Goal: Transaction & Acquisition: Purchase product/service

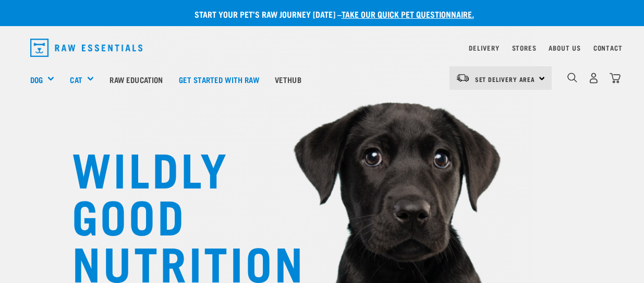
click at [542, 79] on div "Set Delivery Area North Island South Island" at bounding box center [501, 77] width 102 height 23
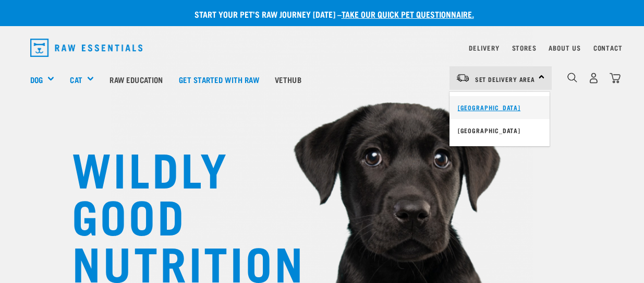
click at [487, 106] on link "[GEOGRAPHIC_DATA]" at bounding box center [500, 107] width 100 height 23
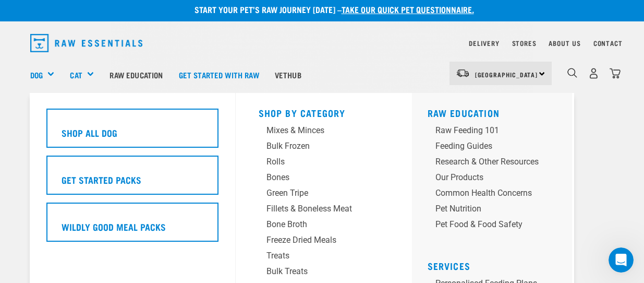
click at [47, 73] on div "Dog" at bounding box center [46, 75] width 32 height 42
click at [33, 73] on link "Dog" at bounding box center [36, 75] width 13 height 12
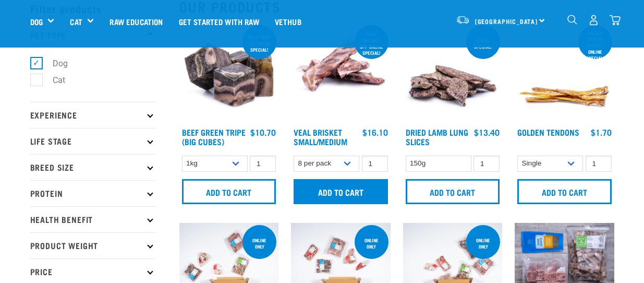
scroll to position [52, 0]
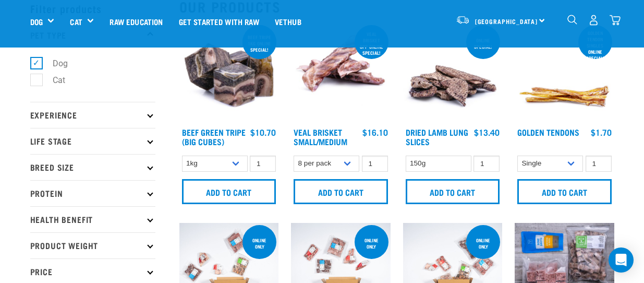
click at [151, 195] on icon at bounding box center [150, 193] width 6 height 6
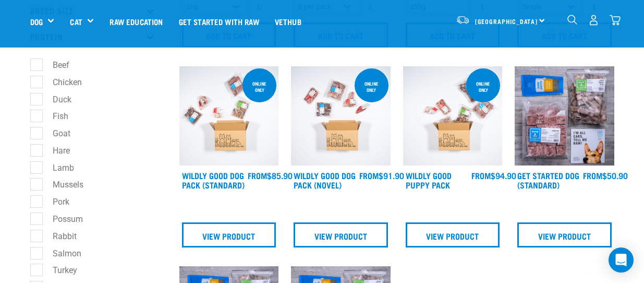
scroll to position [157, 0]
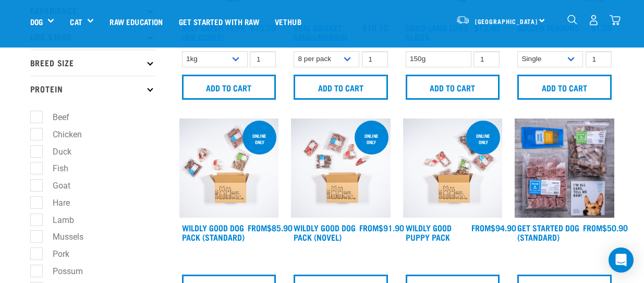
click at [37, 185] on label "Goat" at bounding box center [55, 185] width 39 height 13
click at [37, 185] on input "Goat" at bounding box center [33, 184] width 7 height 7
checkbox input "true"
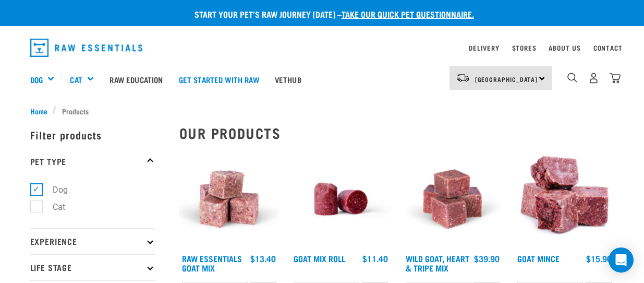
scroll to position [52, 0]
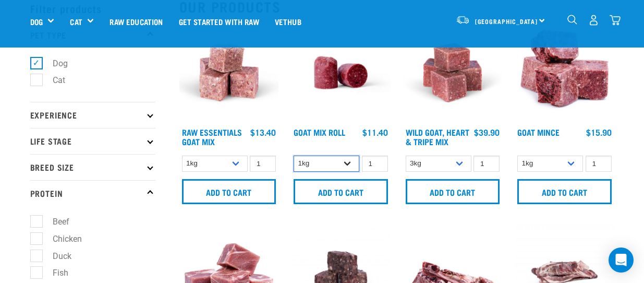
click at [351, 164] on select "1kg Bulk (10kg)" at bounding box center [327, 163] width 66 height 16
select select "443209"
click at [294, 155] on select "1kg Bulk (10kg)" at bounding box center [327, 163] width 66 height 16
click at [379, 160] on input "2" at bounding box center [375, 163] width 26 height 16
click at [351, 163] on select "1kg Bulk (10kg)" at bounding box center [327, 163] width 66 height 16
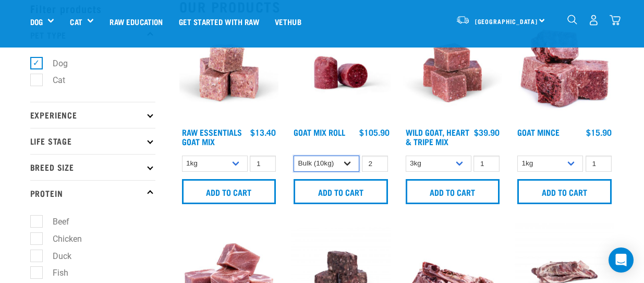
click at [349, 163] on select "1kg Bulk (10kg)" at bounding box center [327, 163] width 66 height 16
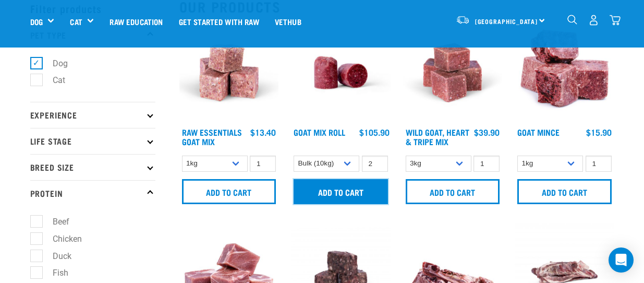
click at [337, 189] on input "Add to cart" at bounding box center [341, 191] width 94 height 25
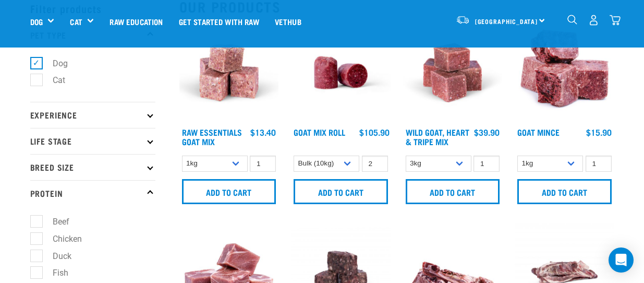
click at [376, 161] on input "3" at bounding box center [375, 163] width 26 height 16
click at [376, 165] on input "2" at bounding box center [375, 163] width 26 height 16
type input "1"
click at [376, 165] on input "1" at bounding box center [375, 163] width 26 height 16
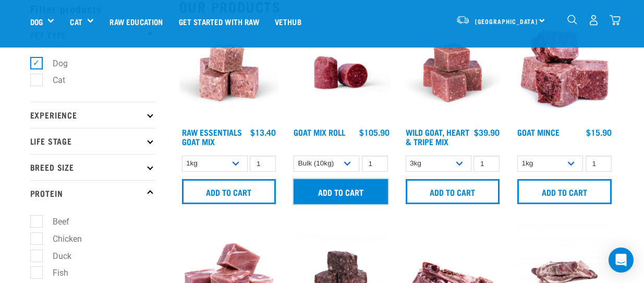
click at [342, 188] on input "Add to cart" at bounding box center [341, 191] width 94 height 25
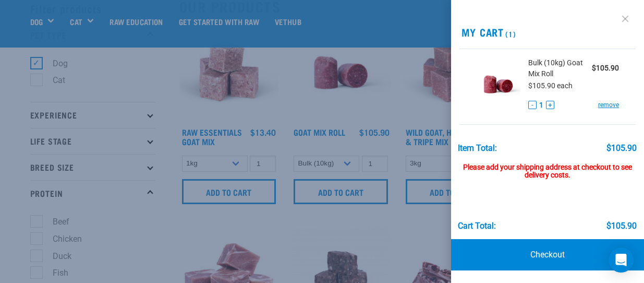
click at [626, 18] on link at bounding box center [625, 18] width 17 height 17
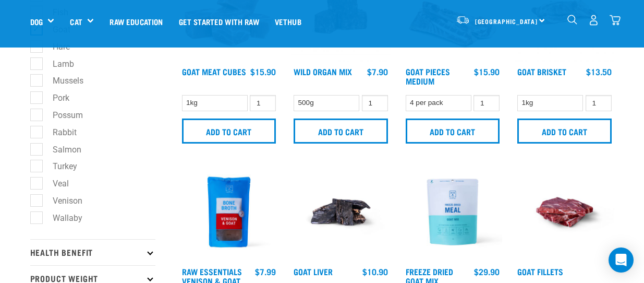
scroll to position [313, 0]
click at [36, 218] on label "Wallaby" at bounding box center [61, 217] width 51 height 13
click at [35, 218] on input "Wallaby" at bounding box center [33, 215] width 7 height 7
checkbox input "true"
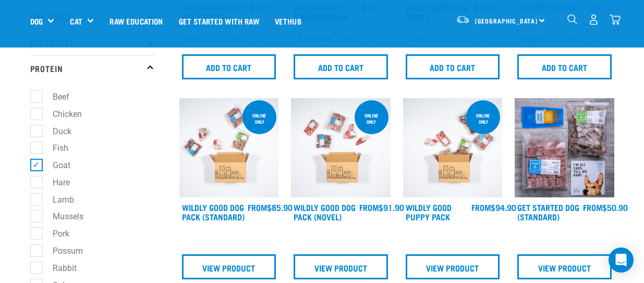
scroll to position [209, 0]
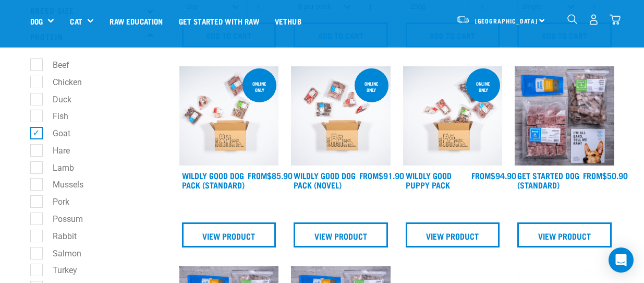
click at [36, 135] on label "Goat" at bounding box center [55, 133] width 39 height 13
click at [36, 135] on input "Goat" at bounding box center [33, 131] width 7 height 7
checkbox input "false"
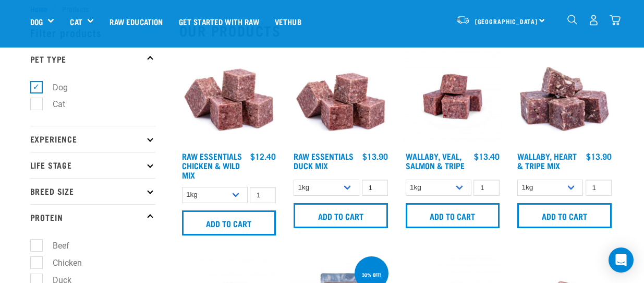
scroll to position [52, 0]
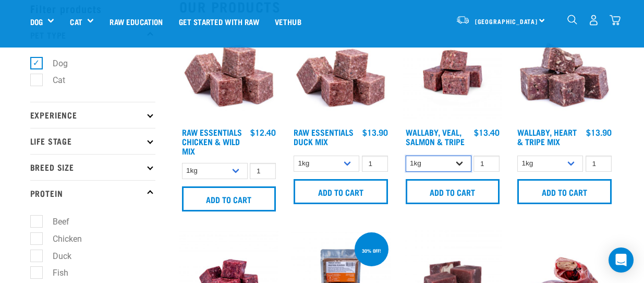
click at [466, 164] on select "1kg 3kg Bulk (18kg)" at bounding box center [439, 163] width 66 height 16
select select "278010"
click at [406, 155] on select "1kg 3kg Bulk (18kg)" at bounding box center [439, 163] width 66 height 16
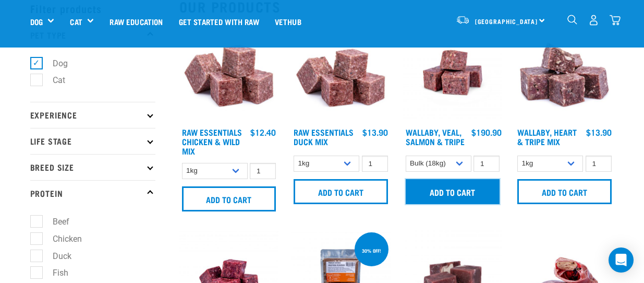
click at [466, 190] on input "Add to cart" at bounding box center [453, 191] width 94 height 25
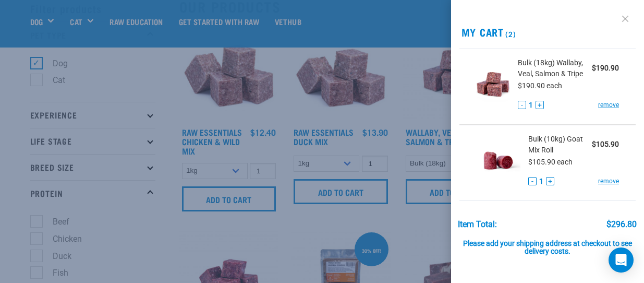
click at [617, 18] on link at bounding box center [625, 18] width 17 height 17
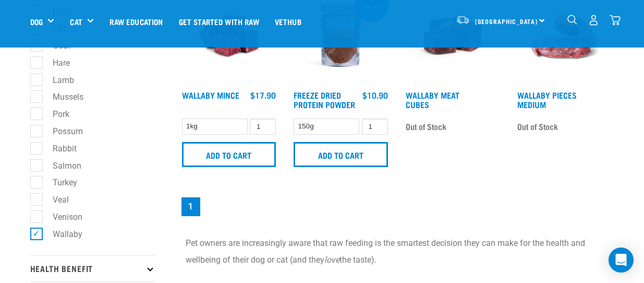
scroll to position [313, 0]
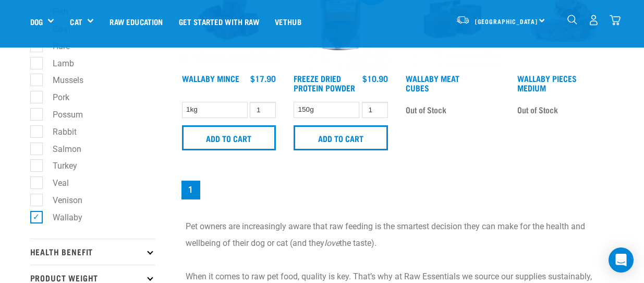
click at [39, 215] on label "Wallaby" at bounding box center [61, 217] width 51 height 13
click at [37, 215] on input "Wallaby" at bounding box center [33, 215] width 7 height 7
checkbox input "false"
click at [38, 202] on label "Venison" at bounding box center [61, 200] width 51 height 13
click at [37, 201] on input "Venison" at bounding box center [33, 198] width 7 height 7
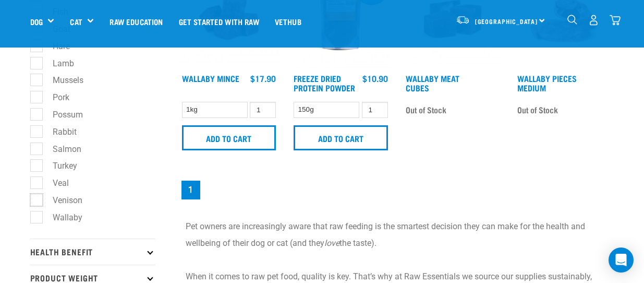
checkbox input "true"
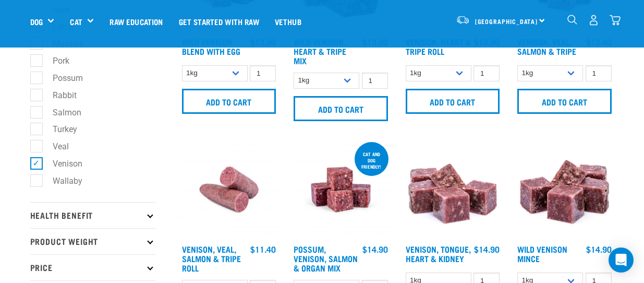
scroll to position [365, 0]
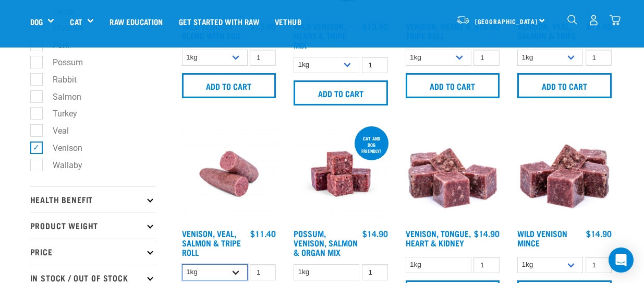
click at [234, 272] on select "1kg Bulk (10kg)" at bounding box center [215, 272] width 66 height 16
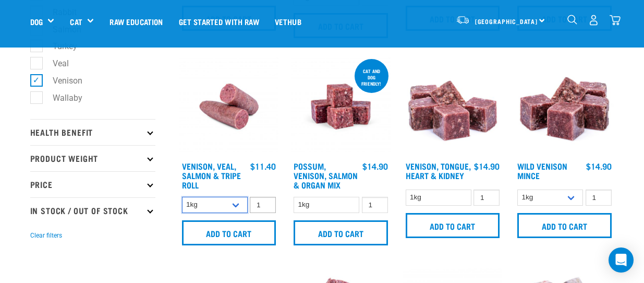
scroll to position [470, 0]
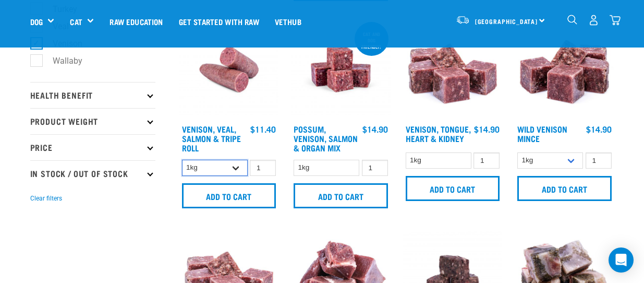
click at [236, 167] on select "1kg Bulk (10kg)" at bounding box center [215, 168] width 66 height 16
select select "336057"
click at [182, 160] on select "1kg Bulk (10kg)" at bounding box center [215, 168] width 66 height 16
type input "2"
click at [265, 164] on input "2" at bounding box center [263, 168] width 26 height 16
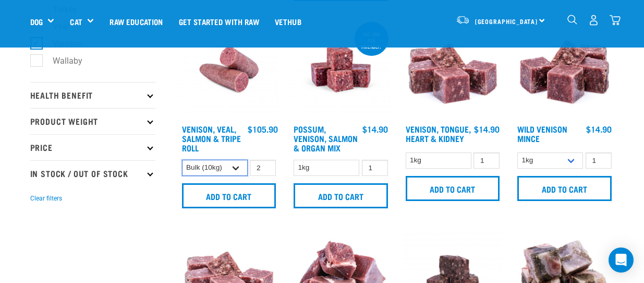
click at [235, 171] on select "1kg Bulk (10kg)" at bounding box center [215, 168] width 66 height 16
click at [240, 165] on select "1kg Bulk (10kg)" at bounding box center [215, 168] width 66 height 16
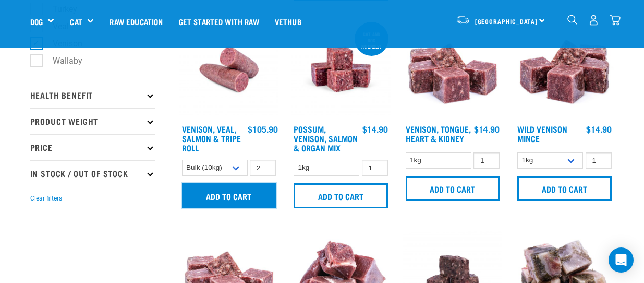
click at [231, 196] on input "Add to cart" at bounding box center [229, 195] width 94 height 25
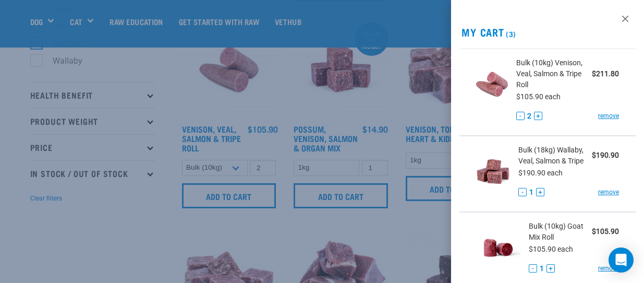
scroll to position [52, 0]
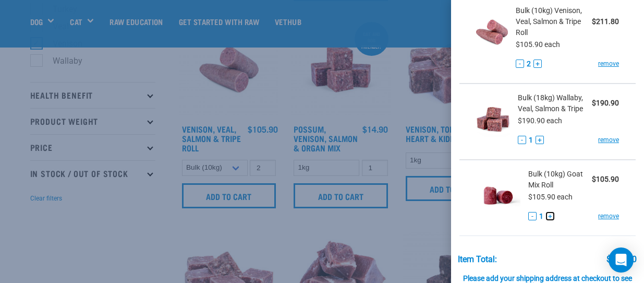
click at [549, 217] on button "+" at bounding box center [550, 216] width 8 height 8
click at [565, 213] on div "- 2 + remove" at bounding box center [574, 216] width 91 height 11
click at [544, 188] on span "Bulk (10kg) Goat Mix Roll" at bounding box center [561, 180] width 64 height 22
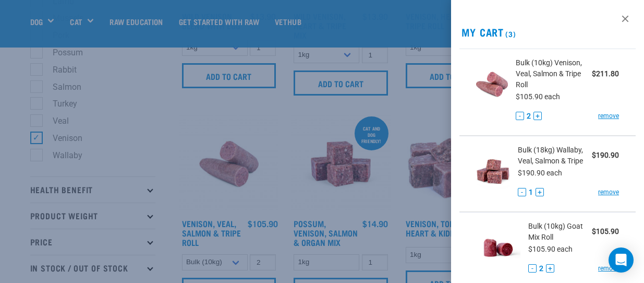
scroll to position [365, 0]
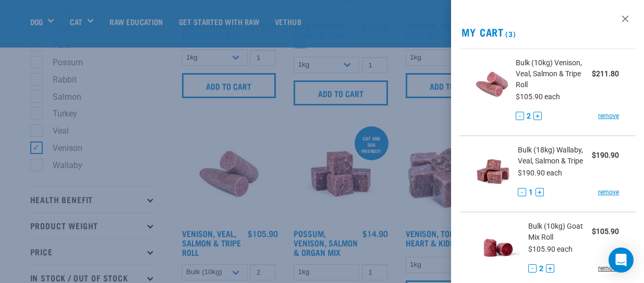
click at [599, 268] on link "remove" at bounding box center [608, 268] width 21 height 9
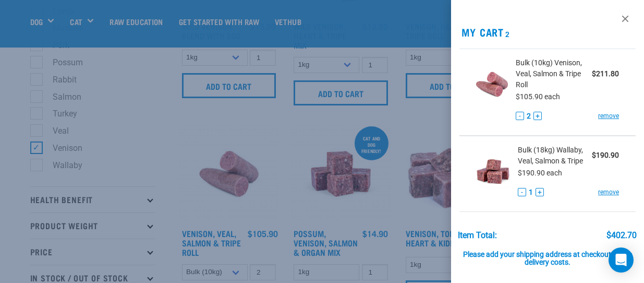
click at [42, 147] on div at bounding box center [322, 141] width 644 height 283
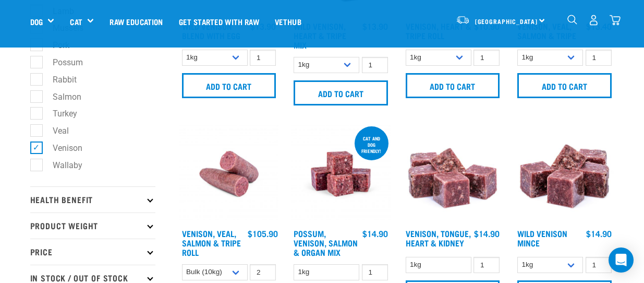
click at [36, 148] on label "Venison" at bounding box center [61, 147] width 51 height 13
click at [32, 148] on input "Venison" at bounding box center [33, 145] width 7 height 7
checkbox input "false"
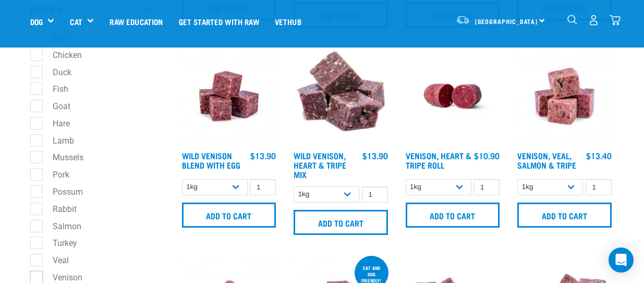
scroll to position [209, 0]
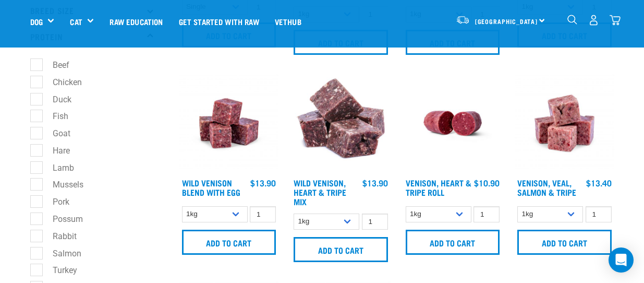
click at [36, 133] on label "Goat" at bounding box center [55, 133] width 39 height 13
click at [35, 133] on input "Goat" at bounding box center [33, 131] width 7 height 7
checkbox input "true"
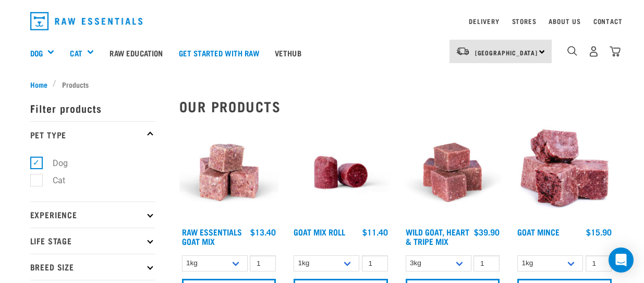
scroll to position [52, 0]
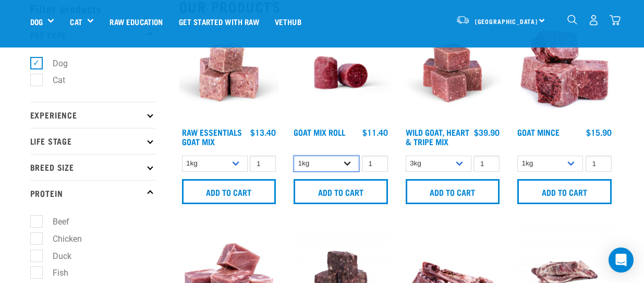
click at [346, 162] on select "1kg Bulk (10kg)" at bounding box center [327, 163] width 66 height 16
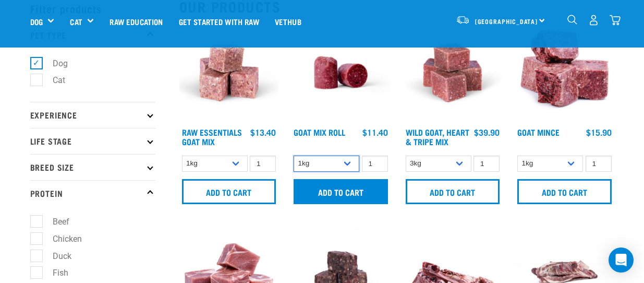
select select "443209"
click at [294, 155] on select "1kg Bulk (10kg)" at bounding box center [327, 163] width 66 height 16
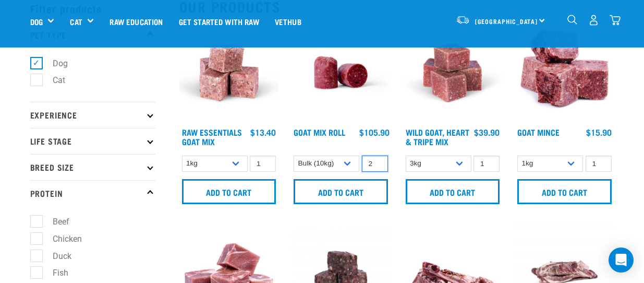
click at [377, 161] on input "2" at bounding box center [375, 163] width 26 height 16
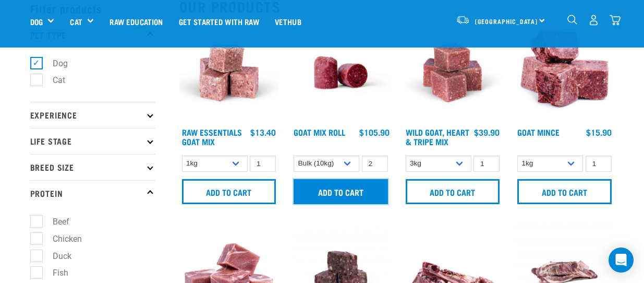
click at [346, 193] on input "Add to cart" at bounding box center [341, 191] width 94 height 25
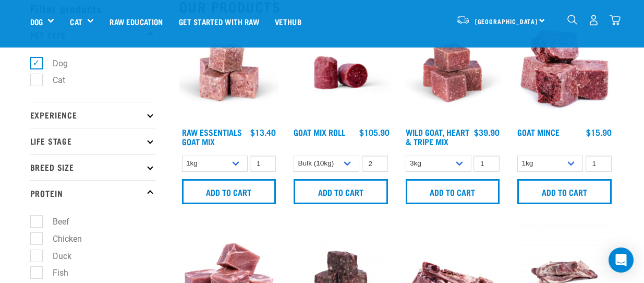
click at [38, 142] on button "delete" at bounding box center [32, 141] width 10 height 10
type input "1"
click at [378, 166] on input "1" at bounding box center [375, 163] width 26 height 16
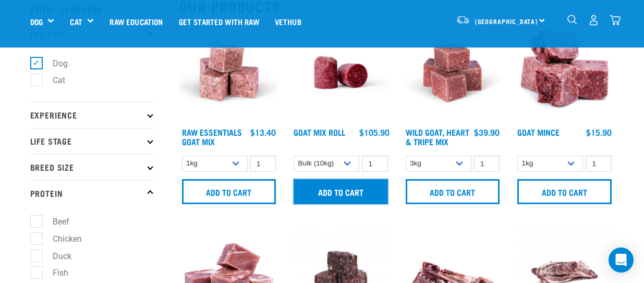
click at [347, 193] on input "Add to cart" at bounding box center [341, 191] width 94 height 25
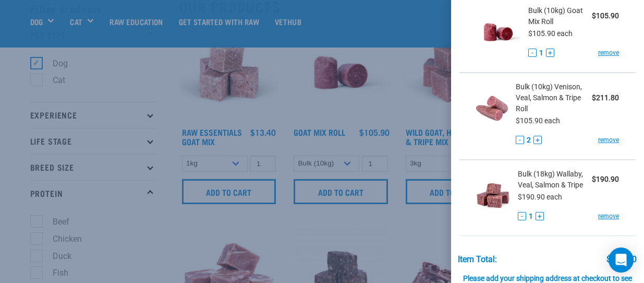
scroll to position [163, 0]
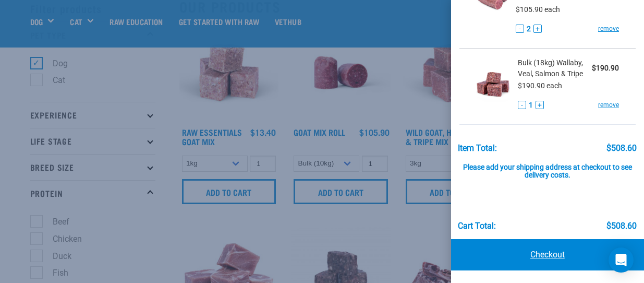
click at [543, 255] on link "Checkout" at bounding box center [548, 254] width 194 height 31
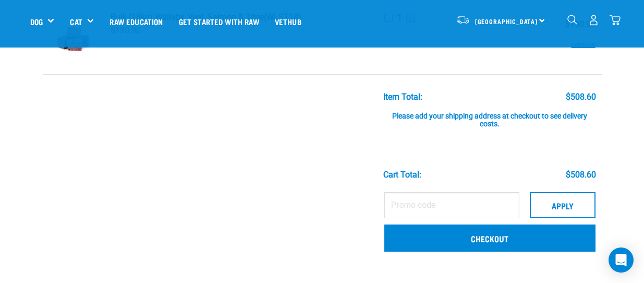
scroll to position [261, 0]
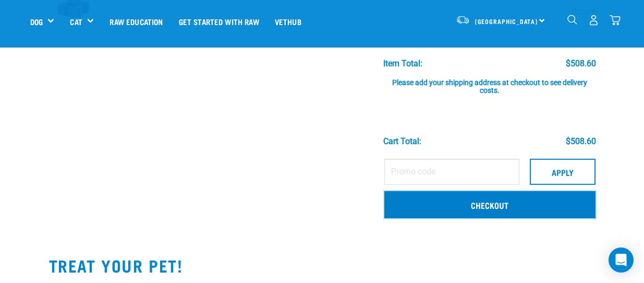
click at [492, 205] on link "Checkout" at bounding box center [490, 204] width 211 height 27
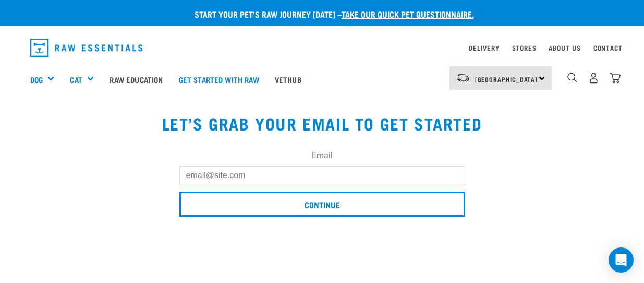
click at [307, 178] on input "Email" at bounding box center [322, 175] width 286 height 19
type input "[EMAIL_ADDRESS][DOMAIN_NAME]"
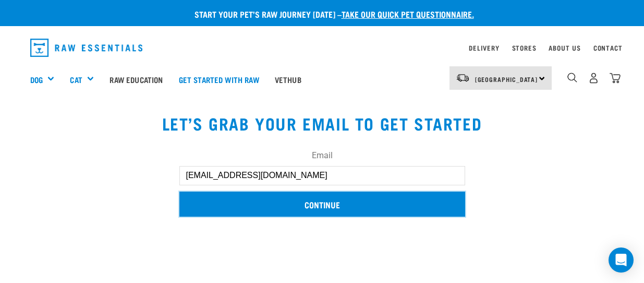
click at [324, 205] on input "Continue" at bounding box center [322, 203] width 286 height 25
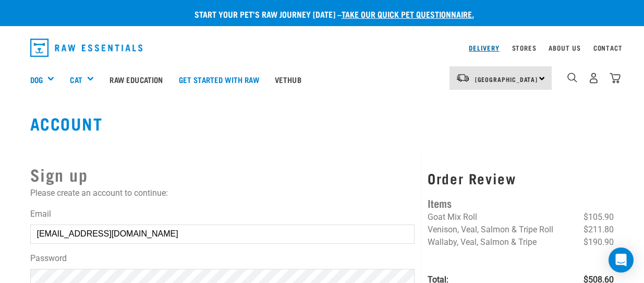
click at [489, 47] on link "Delivery" at bounding box center [484, 48] width 30 height 4
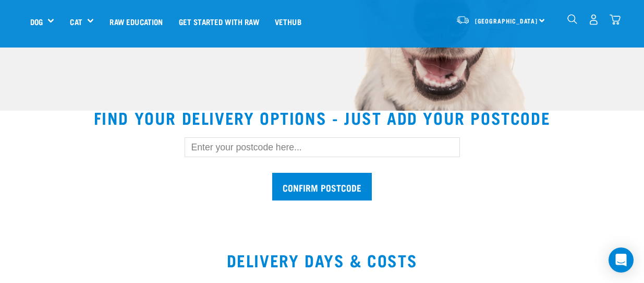
scroll to position [261, 0]
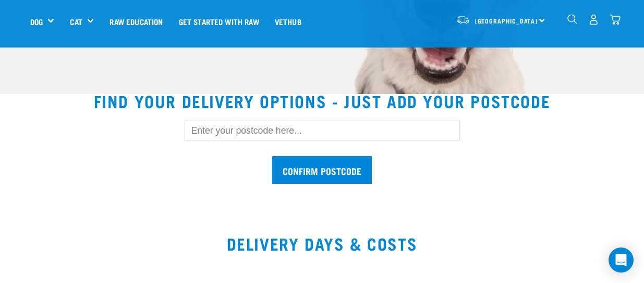
click at [302, 130] on input "text" at bounding box center [323, 131] width 276 height 20
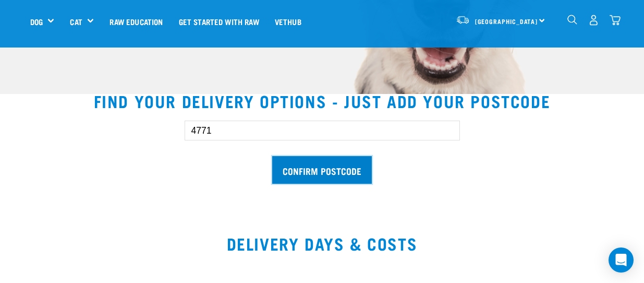
click at [315, 171] on input "Confirm postcode" at bounding box center [322, 170] width 100 height 28
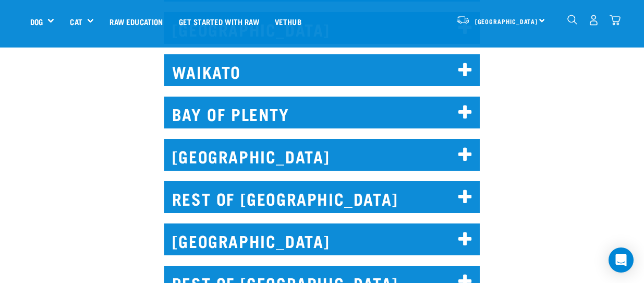
scroll to position [731, 0]
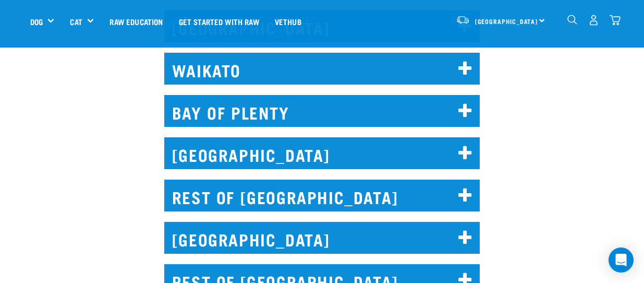
click at [464, 187] on icon at bounding box center [466, 195] width 14 height 17
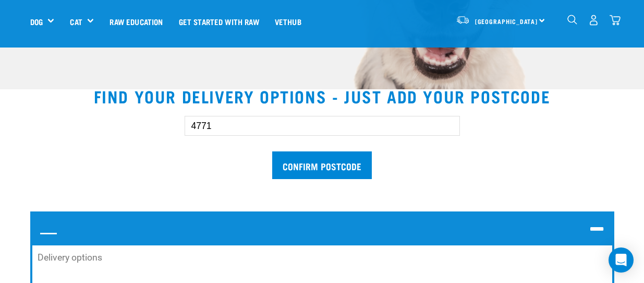
scroll to position [261, 0]
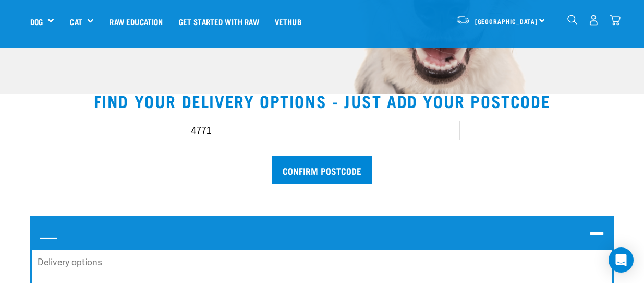
drag, startPoint x: 213, startPoint y: 129, endPoint x: 198, endPoint y: 126, distance: 14.9
click at [190, 129] on input "4771" at bounding box center [323, 131] width 276 height 20
type input "4410"
click at [318, 167] on input "Confirm postcode" at bounding box center [322, 170] width 100 height 28
click at [317, 169] on input "Confirm postcode" at bounding box center [322, 170] width 100 height 28
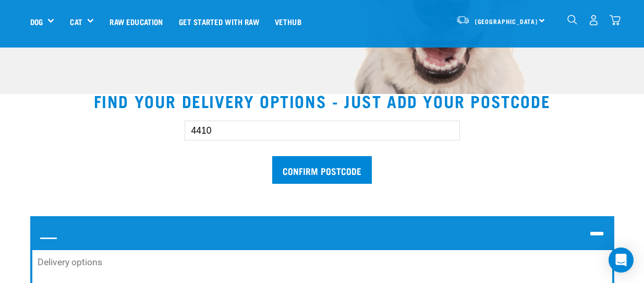
click at [598, 231] on icon at bounding box center [598, 234] width 14 height 17
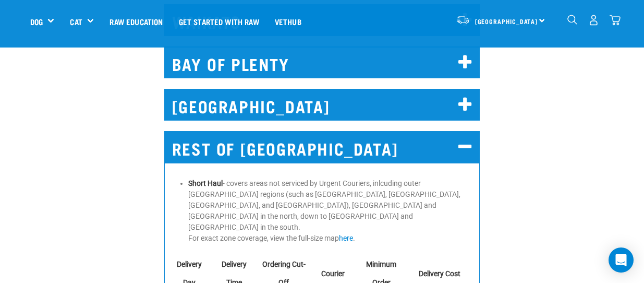
scroll to position [731, 0]
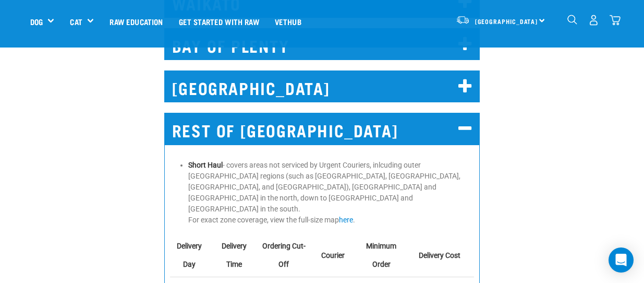
click at [466, 121] on icon at bounding box center [466, 129] width 14 height 17
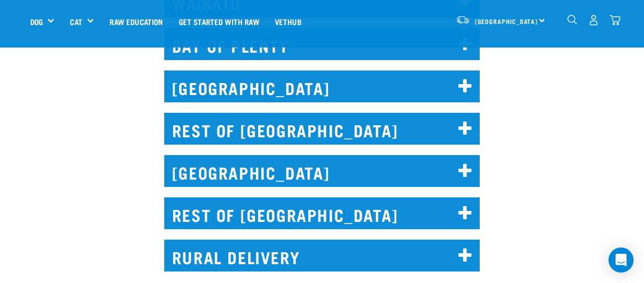
scroll to position [678, 0]
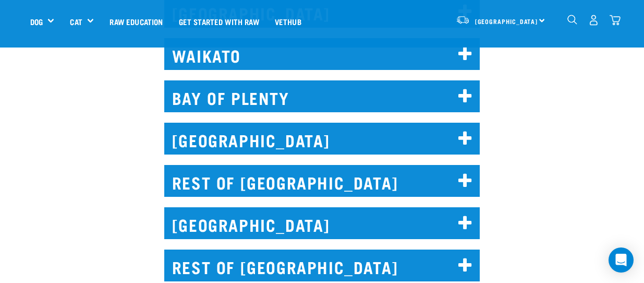
click at [466, 130] on icon at bounding box center [466, 138] width 14 height 17
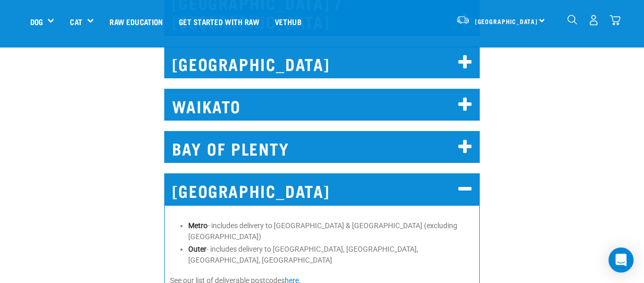
scroll to position [626, 0]
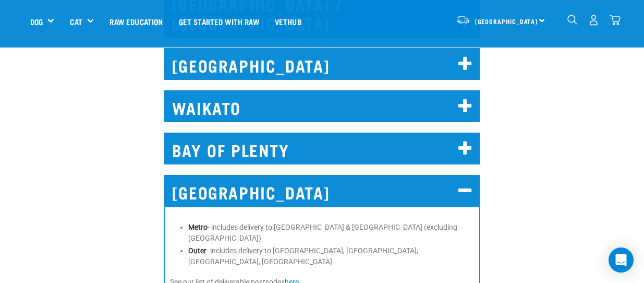
click at [464, 183] on icon at bounding box center [466, 191] width 14 height 17
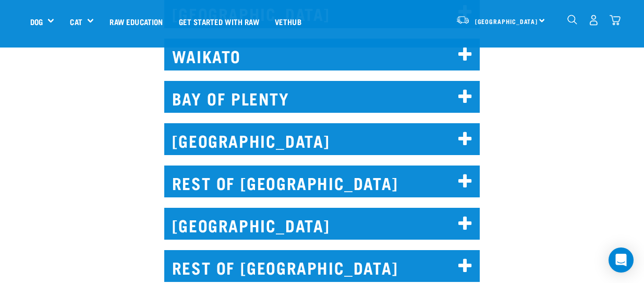
scroll to position [678, 0]
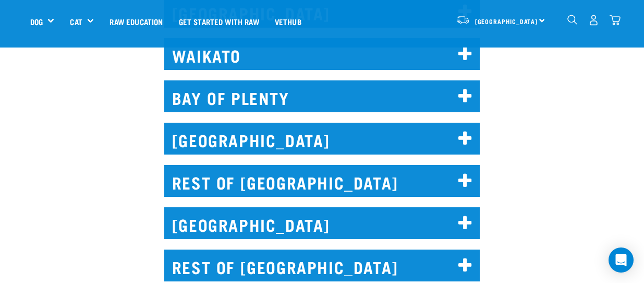
click at [465, 173] on icon at bounding box center [466, 181] width 14 height 17
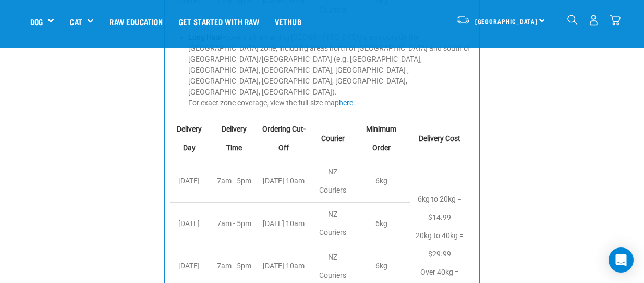
scroll to position [1200, 0]
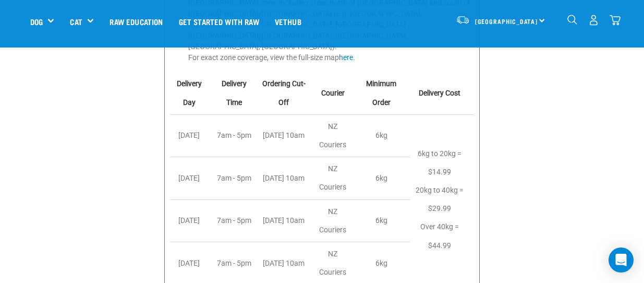
click at [618, 17] on img "dropdown navigation" at bounding box center [615, 20] width 11 height 11
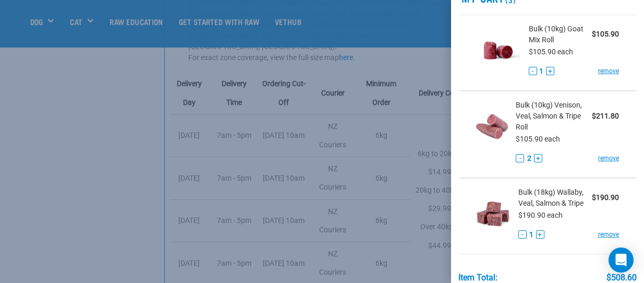
scroll to position [52, 0]
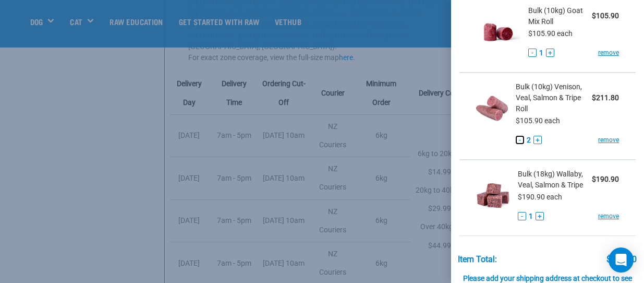
click at [518, 142] on button "-" at bounding box center [520, 140] width 8 height 8
click at [534, 141] on button "+" at bounding box center [538, 140] width 8 height 8
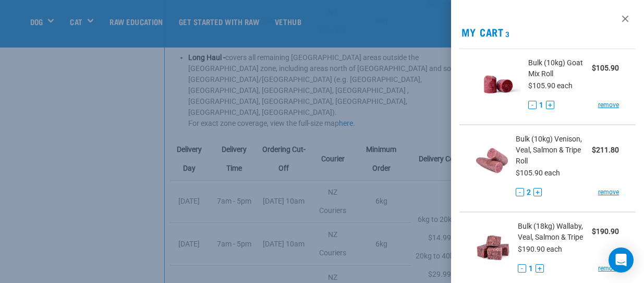
scroll to position [991, 0]
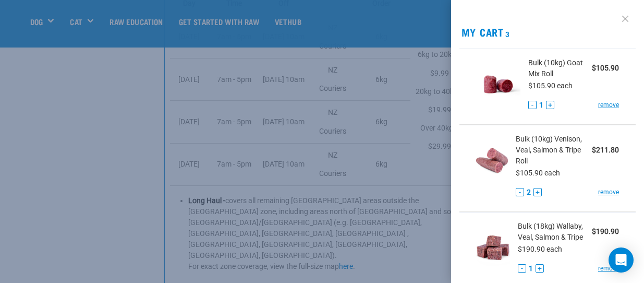
click at [620, 20] on link at bounding box center [625, 18] width 17 height 17
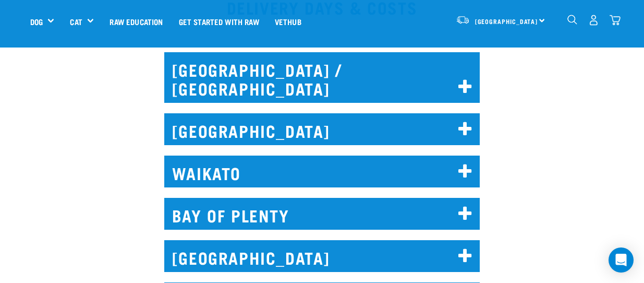
scroll to position [546, 0]
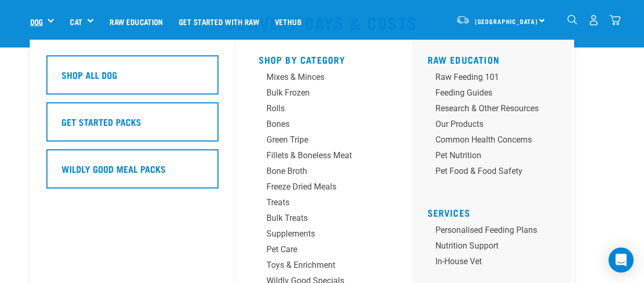
click at [39, 21] on link "Dog" at bounding box center [36, 22] width 13 height 12
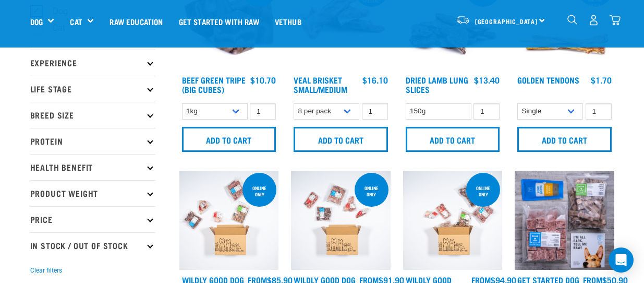
scroll to position [157, 0]
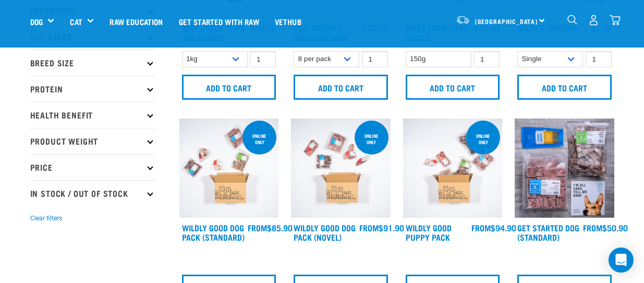
click at [149, 89] on icon at bounding box center [150, 89] width 6 height 6
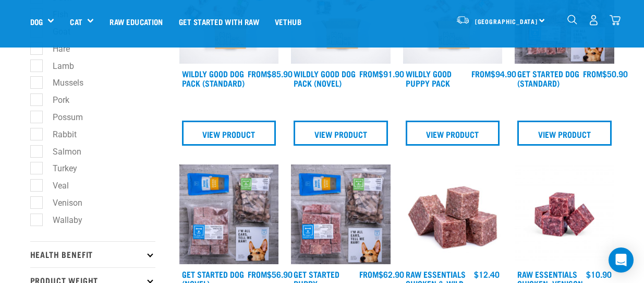
scroll to position [313, 0]
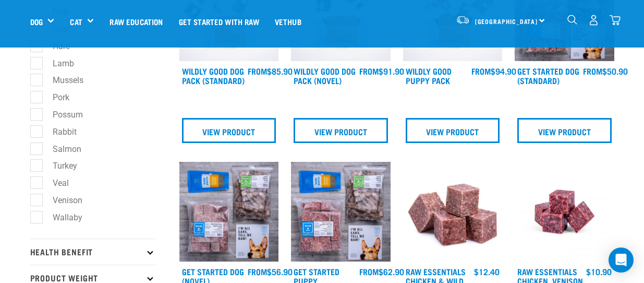
click at [37, 199] on label "Venison" at bounding box center [61, 200] width 51 height 13
click at [37, 199] on input "Venison" at bounding box center [33, 198] width 7 height 7
checkbox input "true"
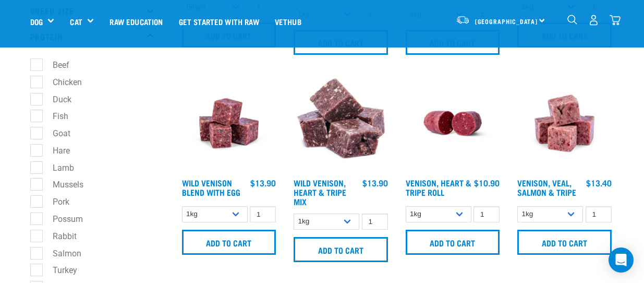
scroll to position [261, 0]
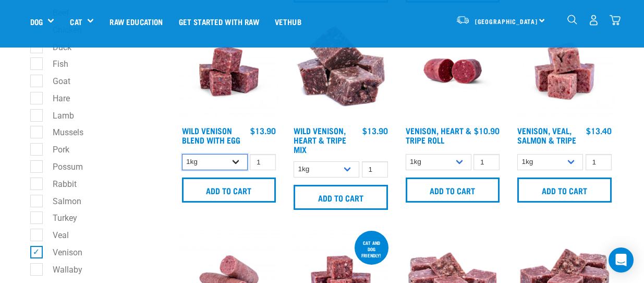
click at [240, 162] on select "1kg 3kg Bulk (10kg)" at bounding box center [215, 162] width 66 height 16
select select "50722"
click at [182, 154] on select "1kg 3kg Bulk (10kg)" at bounding box center [215, 162] width 66 height 16
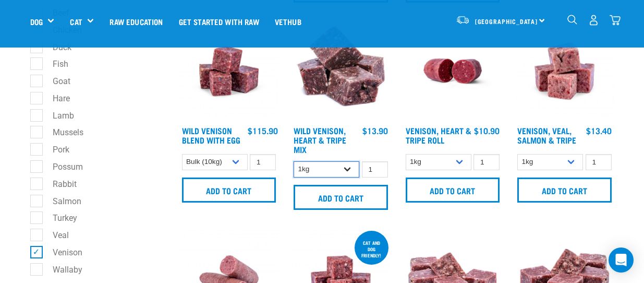
click at [348, 170] on select "1kg 3kg" at bounding box center [327, 169] width 66 height 16
click at [349, 168] on select "1kg 3kg" at bounding box center [327, 169] width 66 height 16
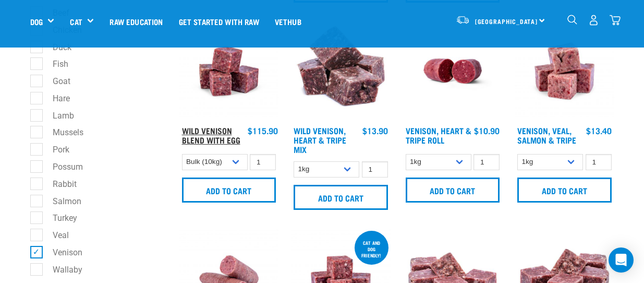
click at [198, 136] on link "Wild Venison Blend with Egg" at bounding box center [211, 135] width 58 height 14
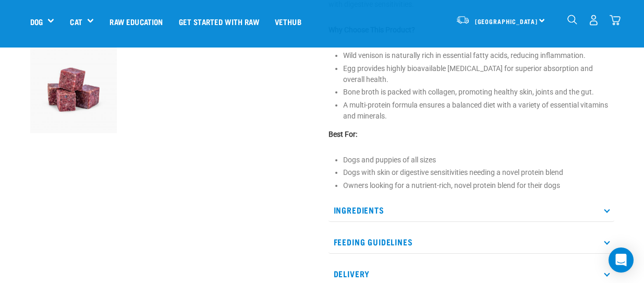
scroll to position [365, 0]
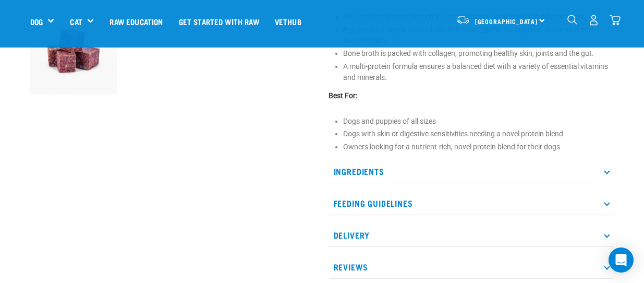
click at [608, 172] on icon at bounding box center [607, 171] width 6 height 6
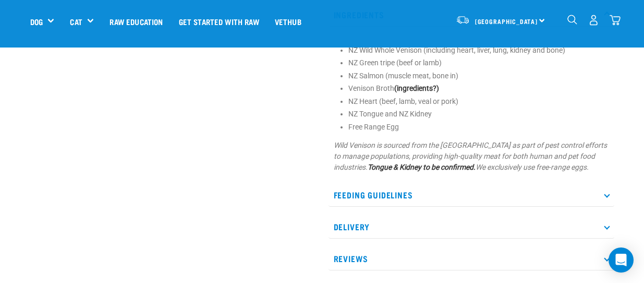
scroll to position [470, 0]
